Goal: Contribute content: Contribute content

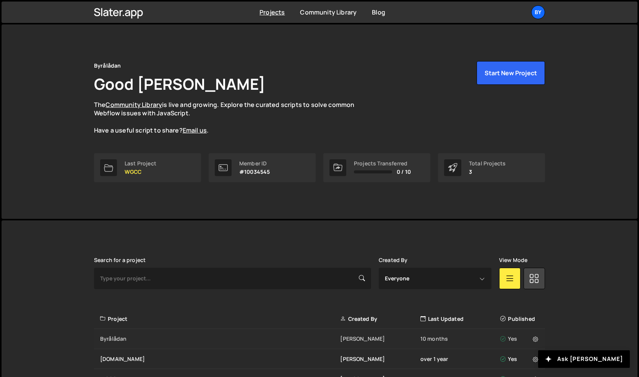
click at [112, 337] on div "Byrålådan" at bounding box center [220, 339] width 240 height 8
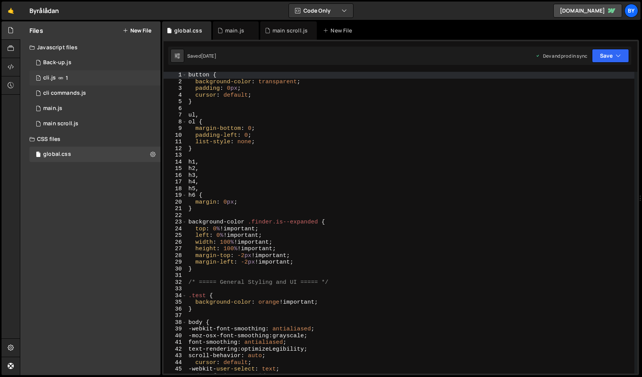
scroll to position [8305, 0]
click at [68, 123] on div "main scroll.js" at bounding box center [60, 123] width 35 height 7
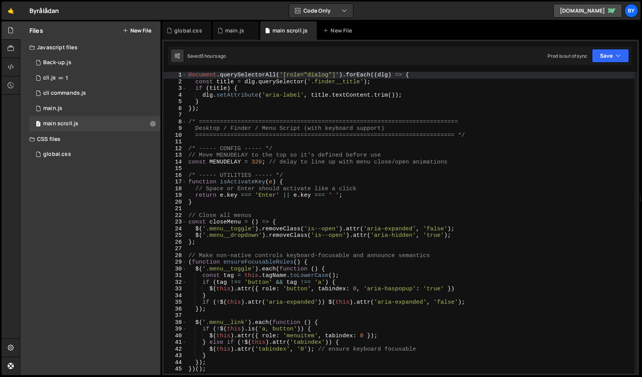
scroll to position [687, 0]
click at [297, 187] on div "document . querySelectorAll ( '[role="dialog"]' ) . forEach (( dlg ) => { const…" at bounding box center [411, 229] width 448 height 315
type textarea "// Space or Enter should activate like a click"
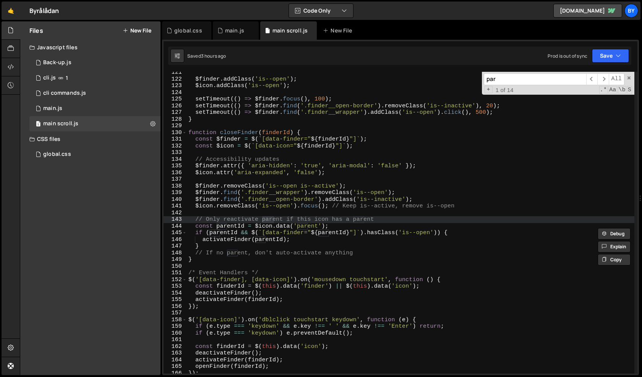
scroll to position [805, 0]
type input "parent"
click at [354, 221] on div "$finder . addClass ( 'is--open' ) ; $icon . addClass ( 'is--open' ) ; setTimeou…" at bounding box center [411, 226] width 448 height 315
click at [235, 227] on div "$finder . addClass ( 'is--open' ) ; $icon . addClass ( 'is--open' ) ; setTimeou…" at bounding box center [411, 226] width 448 height 315
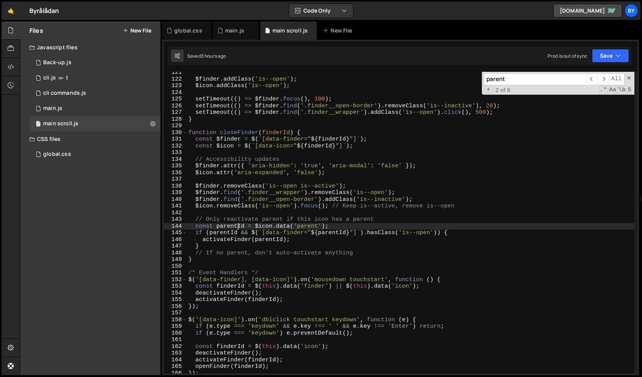
click at [232, 227] on div "$finder . addClass ( 'is--open' ) ; $icon . addClass ( 'is--open' ) ; setTimeou…" at bounding box center [411, 226] width 448 height 315
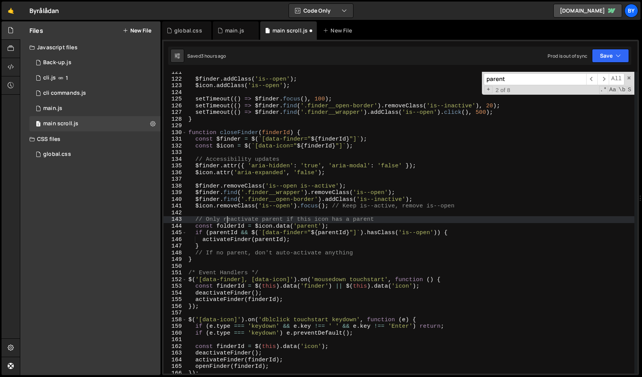
click at [228, 220] on div "$finder . addClass ( 'is--open' ) ; $icon . addClass ( 'is--open' ) ; setTimeou…" at bounding box center [411, 226] width 448 height 315
click at [232, 227] on div "$finder . addClass ( 'is--open' ) ; $icon . addClass ( 'is--open' ) ; setTimeou…" at bounding box center [411, 226] width 448 height 315
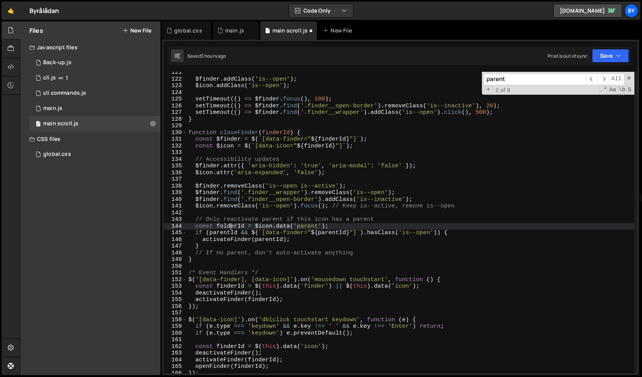
click at [232, 227] on div "$finder . addClass ( 'is--open' ) ; $icon . addClass ( 'is--open' ) ; setTimeou…" at bounding box center [411, 226] width 448 height 315
click at [280, 228] on div "$finder . addClass ( 'is--open' ) ; $icon . addClass ( 'is--open' ) ; setTimeou…" at bounding box center [411, 226] width 448 height 315
click at [307, 223] on div "$finder . addClass ( 'is--open' ) ; $icon . addClass ( 'is--open' ) ; setTimeou…" at bounding box center [411, 226] width 448 height 315
click at [310, 227] on div "$finder . addClass ( 'is--open' ) ; $icon . addClass ( 'is--open' ) ; setTimeou…" at bounding box center [411, 226] width 448 height 315
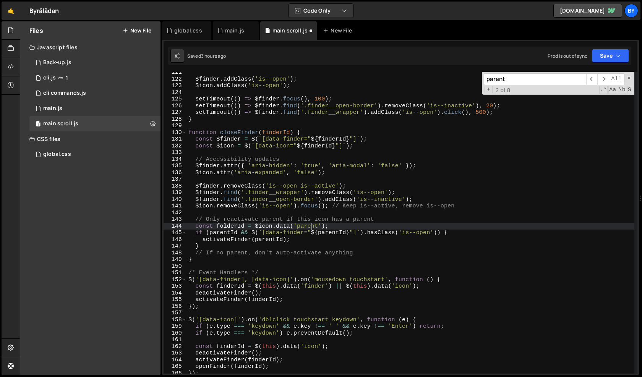
click at [310, 227] on div "$finder . addClass ( 'is--open' ) ; $icon . addClass ( 'is--open' ) ; setTimeou…" at bounding box center [411, 226] width 448 height 315
click at [296, 174] on div "$finder . addClass ( 'is--open' ) ; $icon . addClass ( 'is--open' ) ; setTimeou…" at bounding box center [411, 226] width 448 height 315
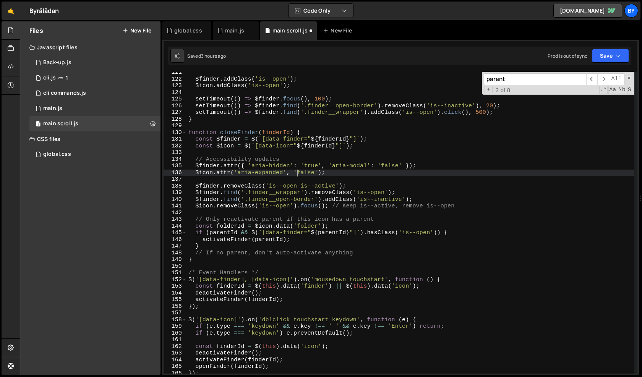
click at [294, 235] on div "$finder . addClass ( 'is--open' ) ; $icon . addClass ( 'is--open' ) ; setTimeou…" at bounding box center [411, 226] width 448 height 315
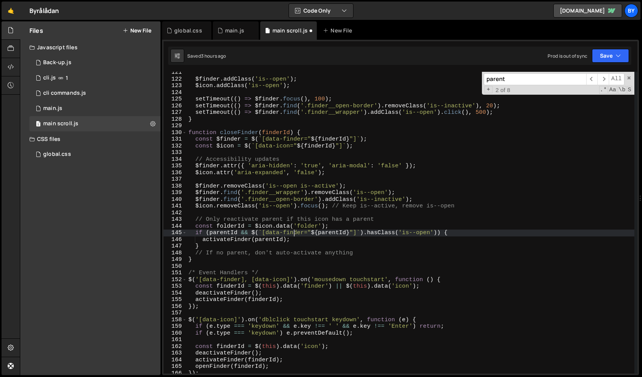
click at [294, 235] on div "$finder . addClass ( 'is--open' ) ; $icon . addClass ( 'is--open' ) ; setTimeou…" at bounding box center [411, 226] width 448 height 315
click at [337, 253] on div "$finder . addClass ( 'is--open' ) ; $icon . addClass ( 'is--open' ) ; setTimeou…" at bounding box center [411, 226] width 448 height 315
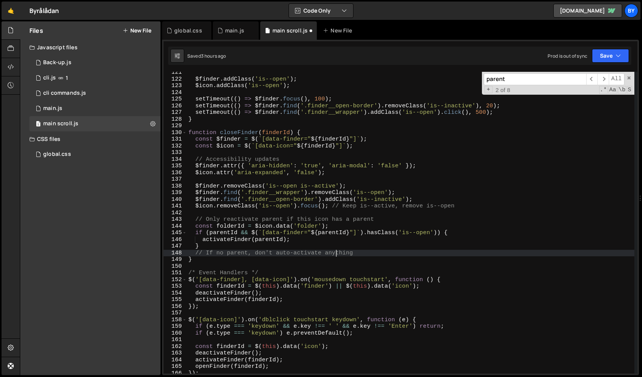
click at [233, 227] on div "$finder . addClass ( 'is--open' ) ; $icon . addClass ( 'is--open' ) ; setTimeou…" at bounding box center [411, 226] width 448 height 315
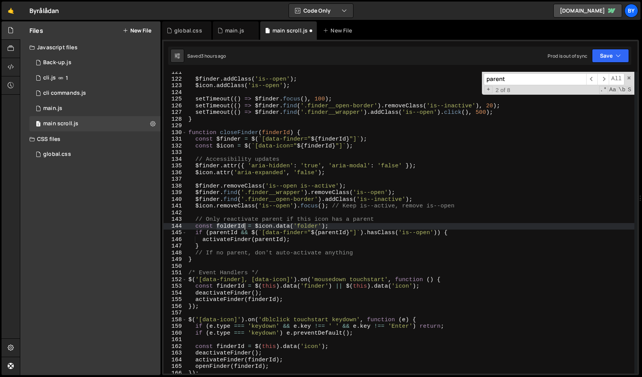
click at [233, 227] on div "$finder . addClass ( 'is--open' ) ; $icon . addClass ( 'is--open' ) ; setTimeou…" at bounding box center [411, 226] width 448 height 315
click at [232, 234] on div "$finder . addClass ( 'is--open' ) ; $icon . addClass ( 'is--open' ) ; setTimeou…" at bounding box center [411, 226] width 448 height 315
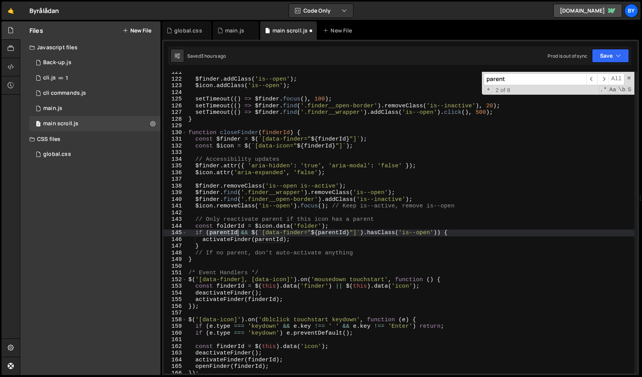
click at [232, 234] on div "$finder . addClass ( 'is--open' ) ; $icon . addClass ( 'is--open' ) ; setTimeou…" at bounding box center [411, 226] width 448 height 315
paste textarea "folder"
click at [334, 233] on div "$finder . addClass ( 'is--open' ) ; $icon . addClass ( 'is--open' ) ; setTimeou…" at bounding box center [411, 226] width 448 height 315
paste textarea "folder"
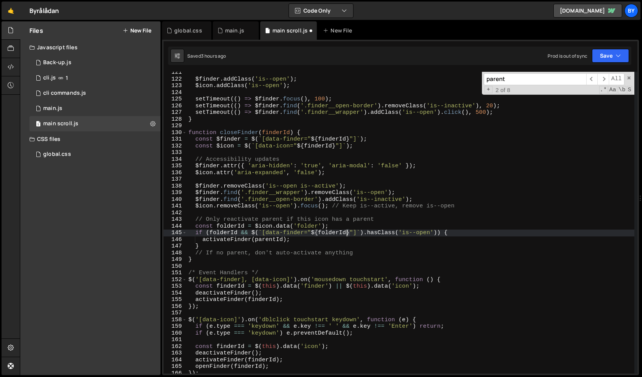
click at [282, 242] on div "$finder . addClass ( 'is--open' ) ; $icon . addClass ( 'is--open' ) ; setTimeou…" at bounding box center [411, 226] width 448 height 315
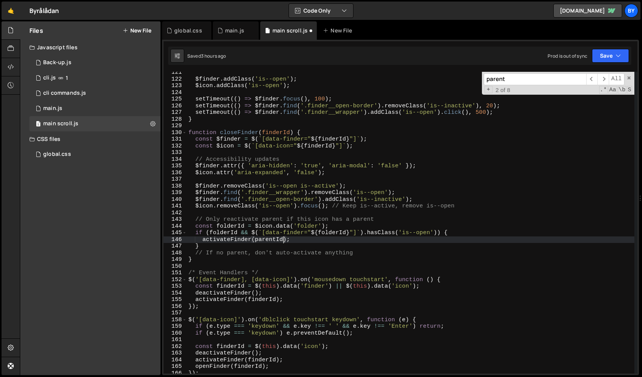
scroll to position [0, 6]
click at [268, 242] on div "$finder . addClass ( 'is--open' ) ; $icon . addClass ( 'is--open' ) ; setTimeou…" at bounding box center [411, 226] width 448 height 315
click at [270, 240] on div "$finder . addClass ( 'is--open' ) ; $icon . addClass ( 'is--open' ) ; setTimeou…" at bounding box center [411, 226] width 448 height 315
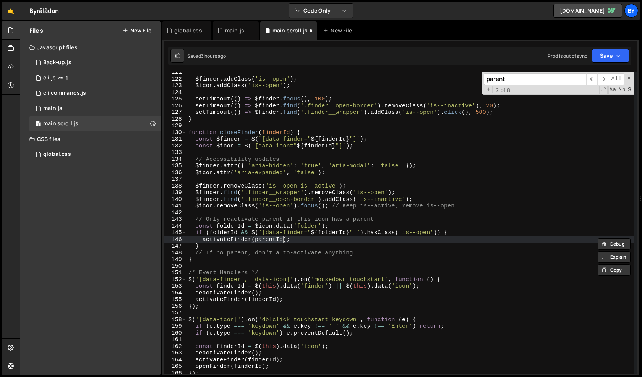
click at [274, 240] on div "$finder . addClass ( 'is--open' ) ; $icon . addClass ( 'is--open' ) ; setTimeou…" at bounding box center [411, 226] width 448 height 315
paste textarea "folder"
click at [355, 246] on div "$finder . addClass ( 'is--open' ) ; $icon . addClass ( 'is--open' ) ; setTimeou…" at bounding box center [411, 226] width 448 height 315
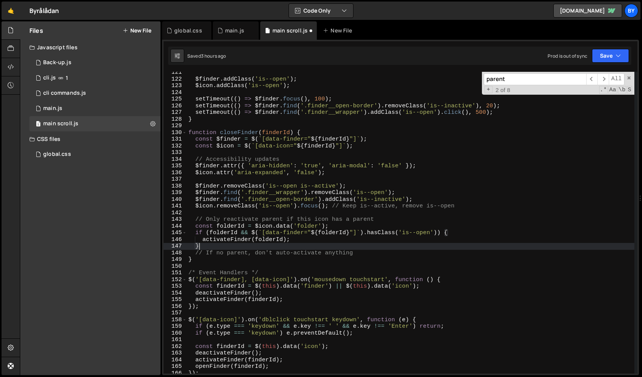
click at [234, 255] on div "$finder . addClass ( 'is--open' ) ; $icon . addClass ( 'is--open' ) ; setTimeou…" at bounding box center [411, 226] width 448 height 315
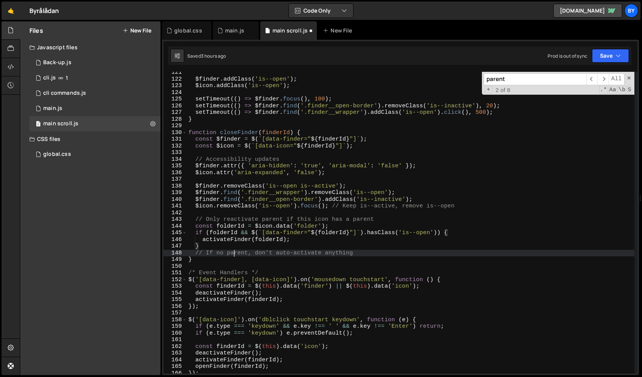
click at [234, 255] on div "$finder . addClass ( 'is--open' ) ; $icon . addClass ( 'is--open' ) ; setTimeou…" at bounding box center [411, 226] width 448 height 315
click at [259, 257] on div "$finder . addClass ( 'is--open' ) ; $icon . addClass ( 'is--open' ) ; setTimeou…" at bounding box center [411, 226] width 448 height 315
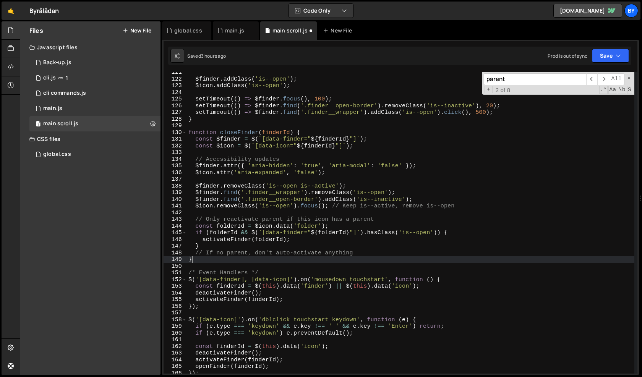
scroll to position [0, 0]
click at [238, 255] on div "$finder . addClass ( 'is--open' ) ; $icon . addClass ( 'is--open' ) ; setTimeou…" at bounding box center [411, 226] width 448 height 315
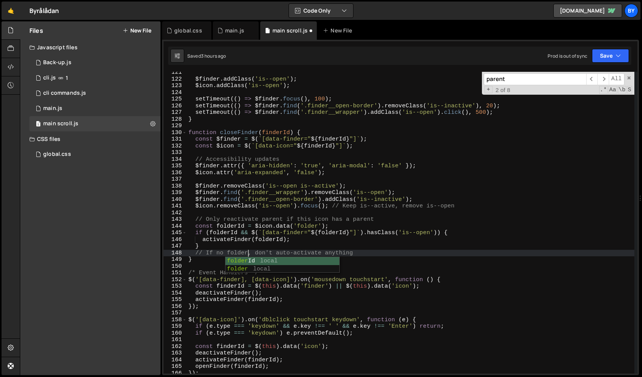
scroll to position [0, 3]
click at [385, 190] on div "$finder . addClass ( 'is--open' ) ; $icon . addClass ( 'is--open' ) ; setTimeou…" at bounding box center [411, 226] width 448 height 315
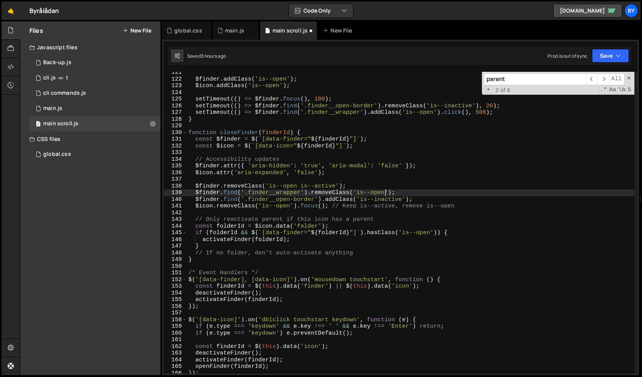
type textarea "$finder.find('.finder__wrapper').removeClass('is--open');"
click at [604, 54] on button "Save" at bounding box center [610, 56] width 37 height 14
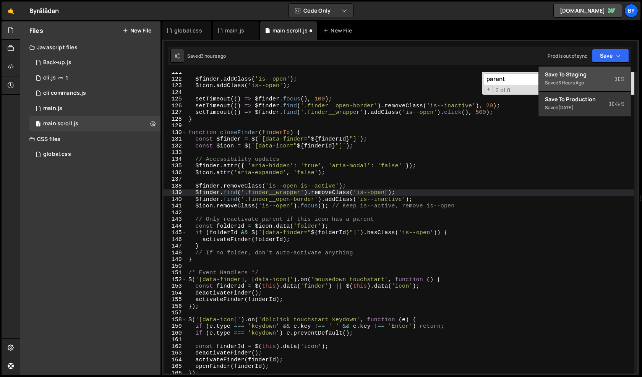
click at [594, 78] on div "Save to Staging S" at bounding box center [585, 75] width 80 height 8
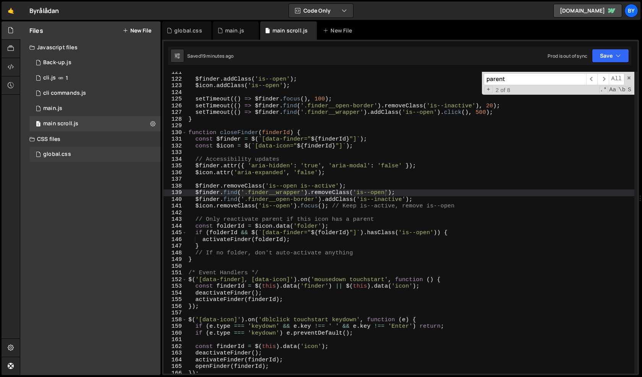
click at [95, 154] on div "global.css 0" at bounding box center [94, 154] width 131 height 15
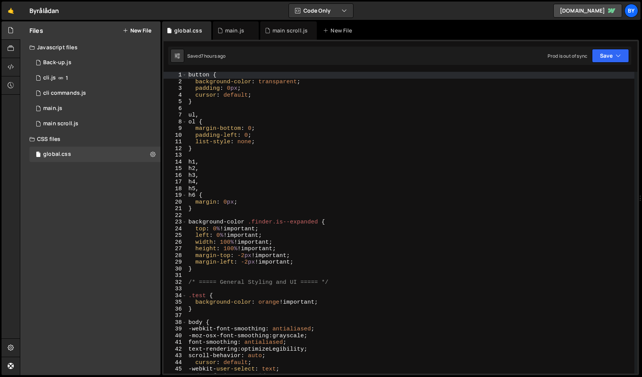
scroll to position [8305, 0]
click at [225, 97] on div "button { background-color : transparent ; padding : 0 px ; cursor : default ; }…" at bounding box center [411, 229] width 448 height 315
type textarea "button {"
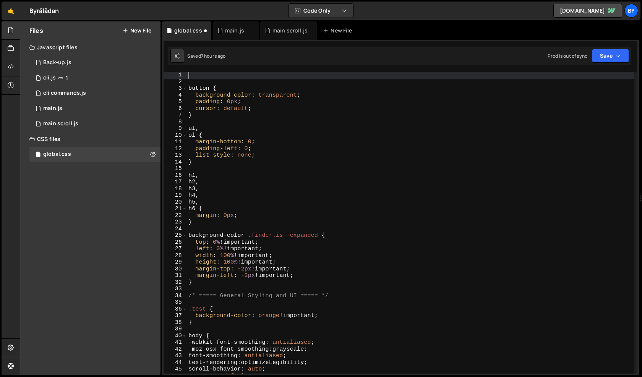
paste textarea "}"
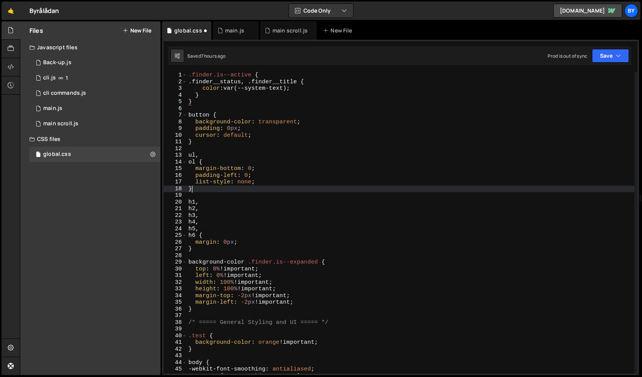
click at [311, 188] on div ".finder.is--active { .finder__status, .finder__title { color : var(--system-tex…" at bounding box center [411, 229] width 448 height 315
click at [290, 97] on div ".finder.is--active { .finder__status, .finder__title { color : var(--system-tex…" at bounding box center [411, 229] width 448 height 315
type textarea "}"
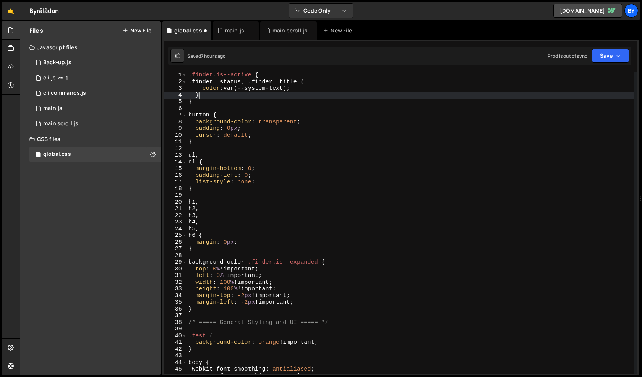
click at [314, 149] on div ".finder.is--active { .finder__status, .finder__title { color : var(--system-tex…" at bounding box center [411, 229] width 448 height 315
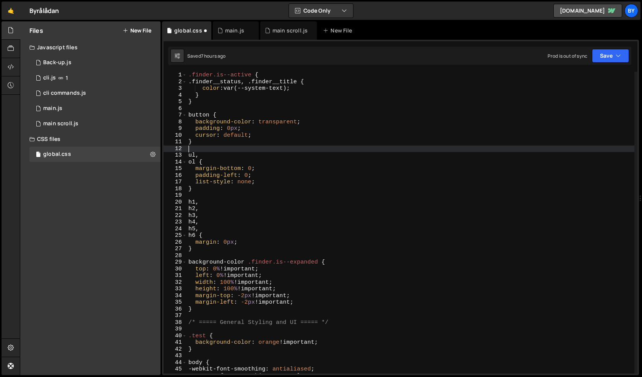
click at [287, 99] on div ".finder.is--active { .finder__status, .finder__title { color : var(--system-tex…" at bounding box center [411, 229] width 448 height 315
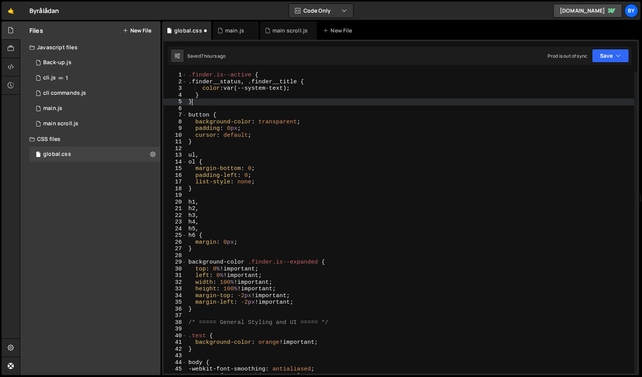
click at [317, 167] on div ".finder.is--active { .finder__status, .finder__title { color : var(--system-tex…" at bounding box center [411, 229] width 448 height 315
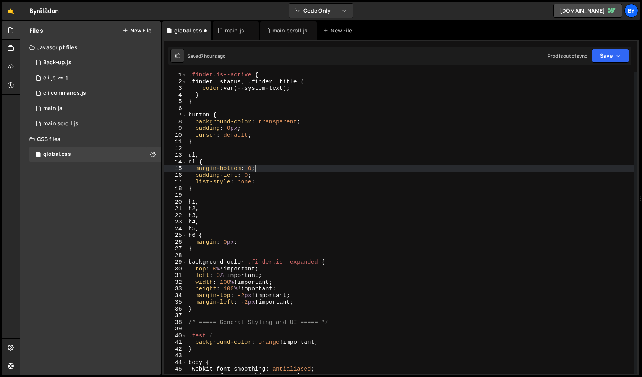
click at [503, 152] on div ".finder.is--active { .finder__status, .finder__title { color : var(--system-tex…" at bounding box center [411, 229] width 448 height 315
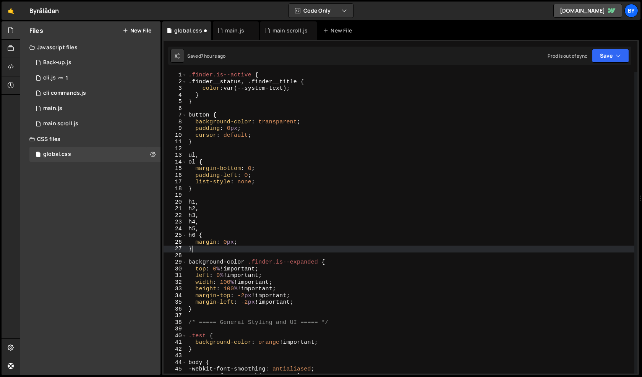
click at [319, 252] on div ".finder.is--active { .finder__status, .finder__title { color : var(--system-tex…" at bounding box center [411, 229] width 448 height 315
click at [326, 271] on div ".finder.is--active { .finder__status, .finder__title { color : var(--system-tex…" at bounding box center [411, 229] width 448 height 315
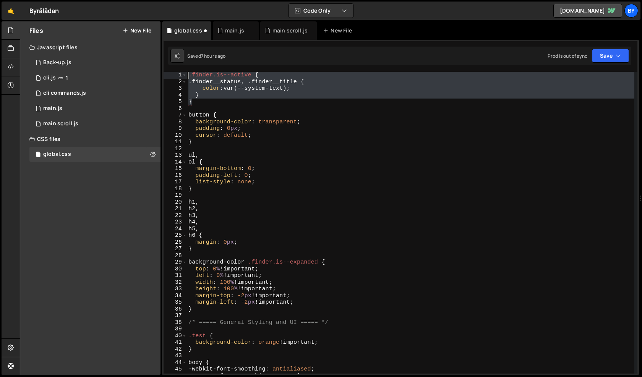
drag, startPoint x: 205, startPoint y: 103, endPoint x: 122, endPoint y: -8, distance: 138.5
click at [122, 0] on html "Projects Community Library Blog By Projects Your Teams Invite team member Accou…" at bounding box center [321, 188] width 642 height 377
type textarea ".finder.is--active { .finder__status, .finder__title {"
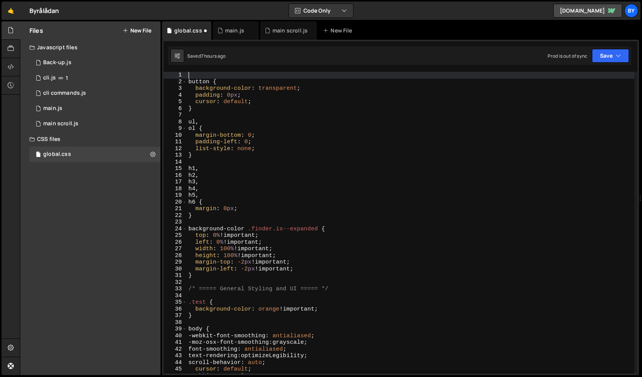
type textarea "button {"
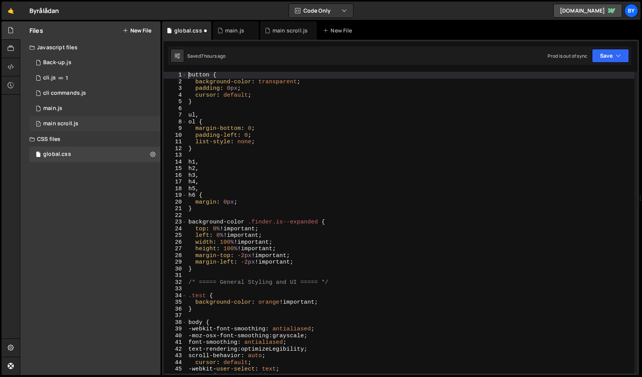
click at [70, 123] on div "main scroll.js" at bounding box center [60, 123] width 35 height 7
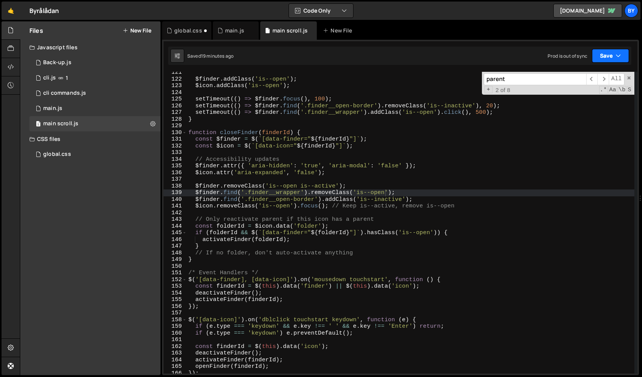
scroll to position [687, 0]
click at [606, 62] on button "Save" at bounding box center [610, 56] width 37 height 14
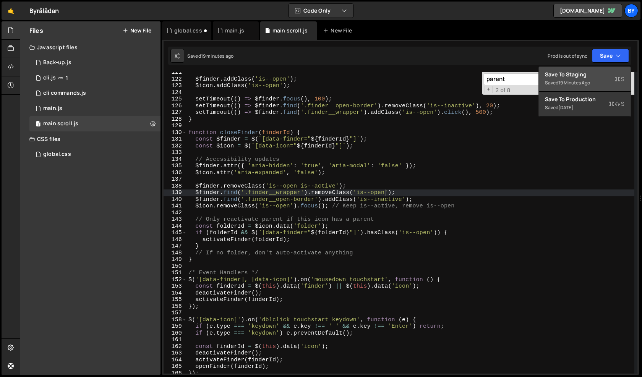
click at [601, 81] on div "Saved 19 minutes ago" at bounding box center [585, 82] width 80 height 9
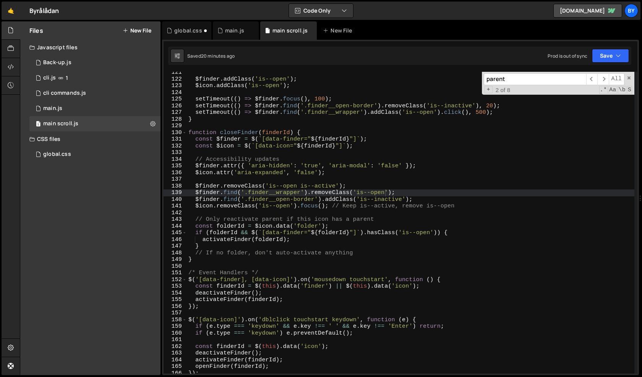
click at [290, 214] on div "$finder . addClass ( 'is--open' ) ; $icon . addClass ( 'is--open' ) ; setTimeou…" at bounding box center [411, 226] width 448 height 315
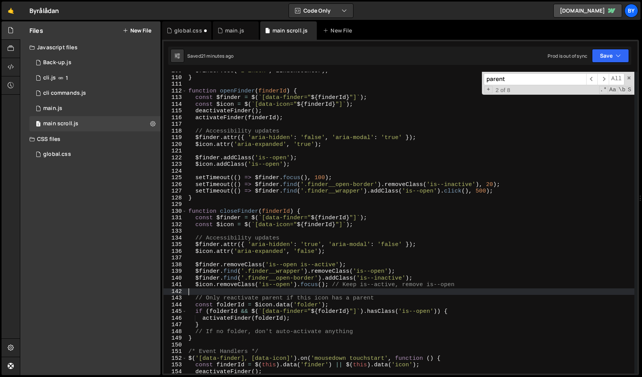
scroll to position [727, 0]
click at [305, 331] on div "$finder . css ( 'z-index' , zIndexCounter ) ; } function openFinder ( finderId …" at bounding box center [411, 225] width 448 height 315
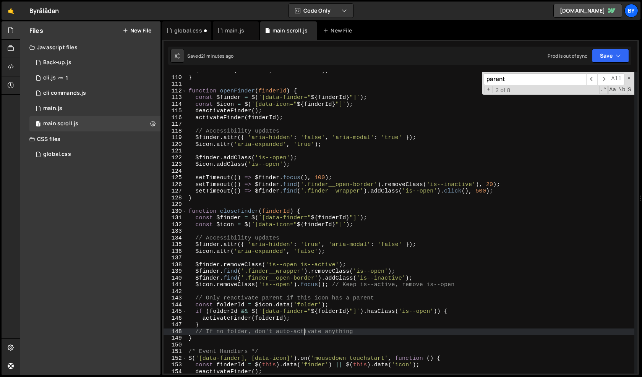
click at [302, 298] on div "$finder . css ( 'z-index' , zIndexCounter ) ; } function openFinder ( finderId …" at bounding box center [411, 225] width 448 height 315
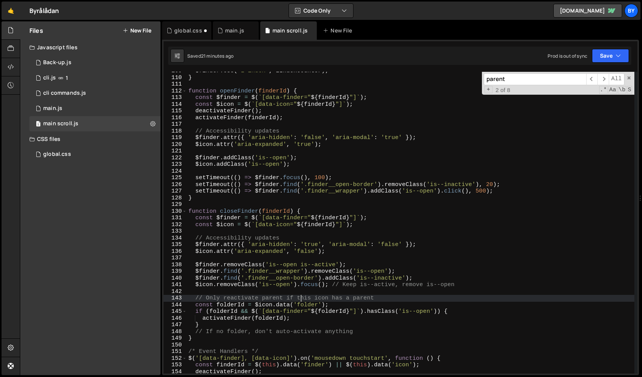
click at [249, 310] on div "$finder . css ( 'z-index' , zIndexCounter ) ; } function openFinder ( finderId …" at bounding box center [411, 225] width 448 height 315
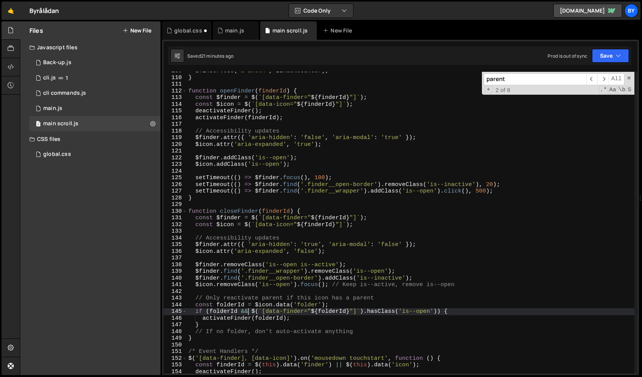
click at [245, 310] on div "$finder . css ( 'z-index' , zIndexCounter ) ; } function openFinder ( finderId …" at bounding box center [411, 225] width 448 height 315
click at [286, 306] on div "$finder . css ( 'z-index' , zIndexCounter ) ; } function openFinder ( finderId …" at bounding box center [411, 225] width 448 height 315
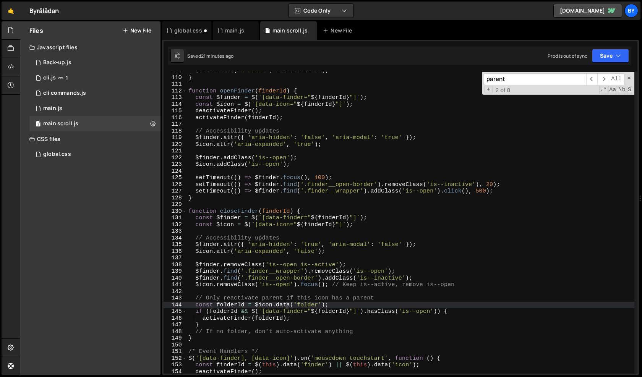
click at [302, 304] on div "$finder . css ( 'z-index' , zIndexCounter ) ; } function openFinder ( finderId …" at bounding box center [411, 225] width 448 height 315
click at [305, 307] on div "$finder . css ( 'z-index' , zIndexCounter ) ; } function openFinder ( finderId …" at bounding box center [411, 225] width 448 height 315
click at [295, 321] on div "$finder . css ( 'z-index' , zIndexCounter ) ; } function openFinder ( finderId …" at bounding box center [411, 225] width 448 height 315
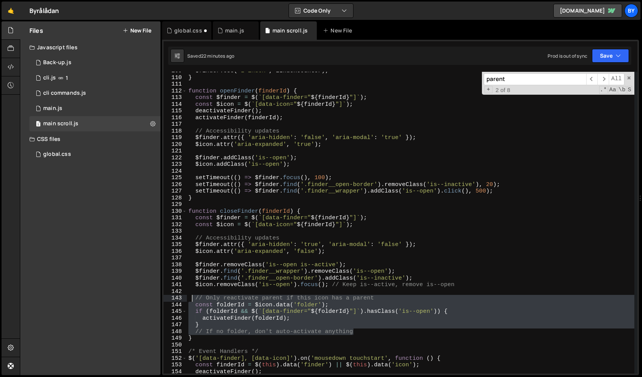
drag, startPoint x: 362, startPoint y: 334, endPoint x: 193, endPoint y: 302, distance: 172.1
click at [193, 302] on div "$finder . css ( 'z-index' , zIndexCounter ) ; } function openFinder ( finderId …" at bounding box center [411, 225] width 448 height 315
type textarea "// Only reactivate parent if this icon has a parent const folderId = $icon.data…"
paste textarea
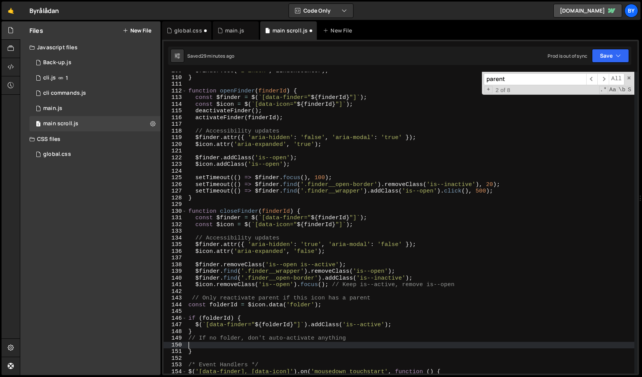
type textarea "} // If no folder, don't auto-activate anything"
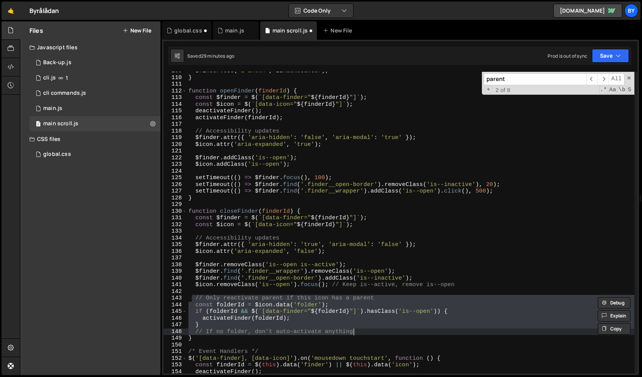
paste textarea
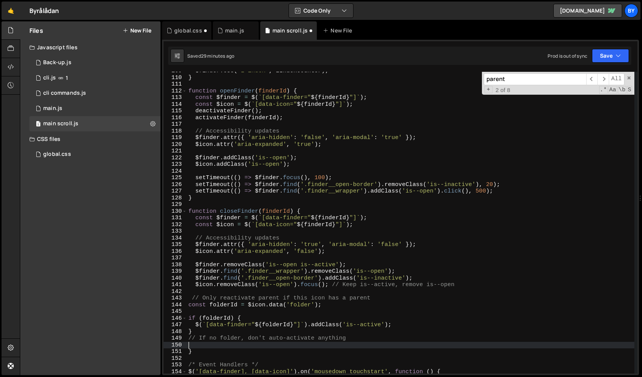
type textarea "// If no folder, don't auto-activate anything"
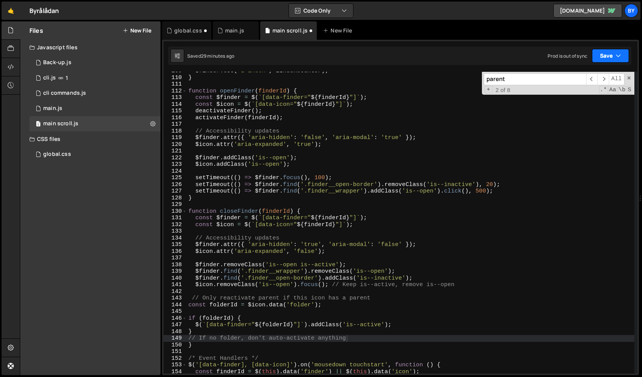
click at [610, 53] on button "Save" at bounding box center [610, 56] width 37 height 14
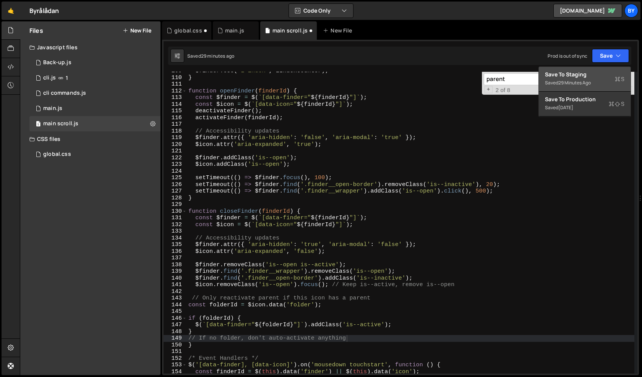
click at [593, 78] on div "Saved 29 minutes ago" at bounding box center [585, 82] width 80 height 9
